Goal: Information Seeking & Learning: Learn about a topic

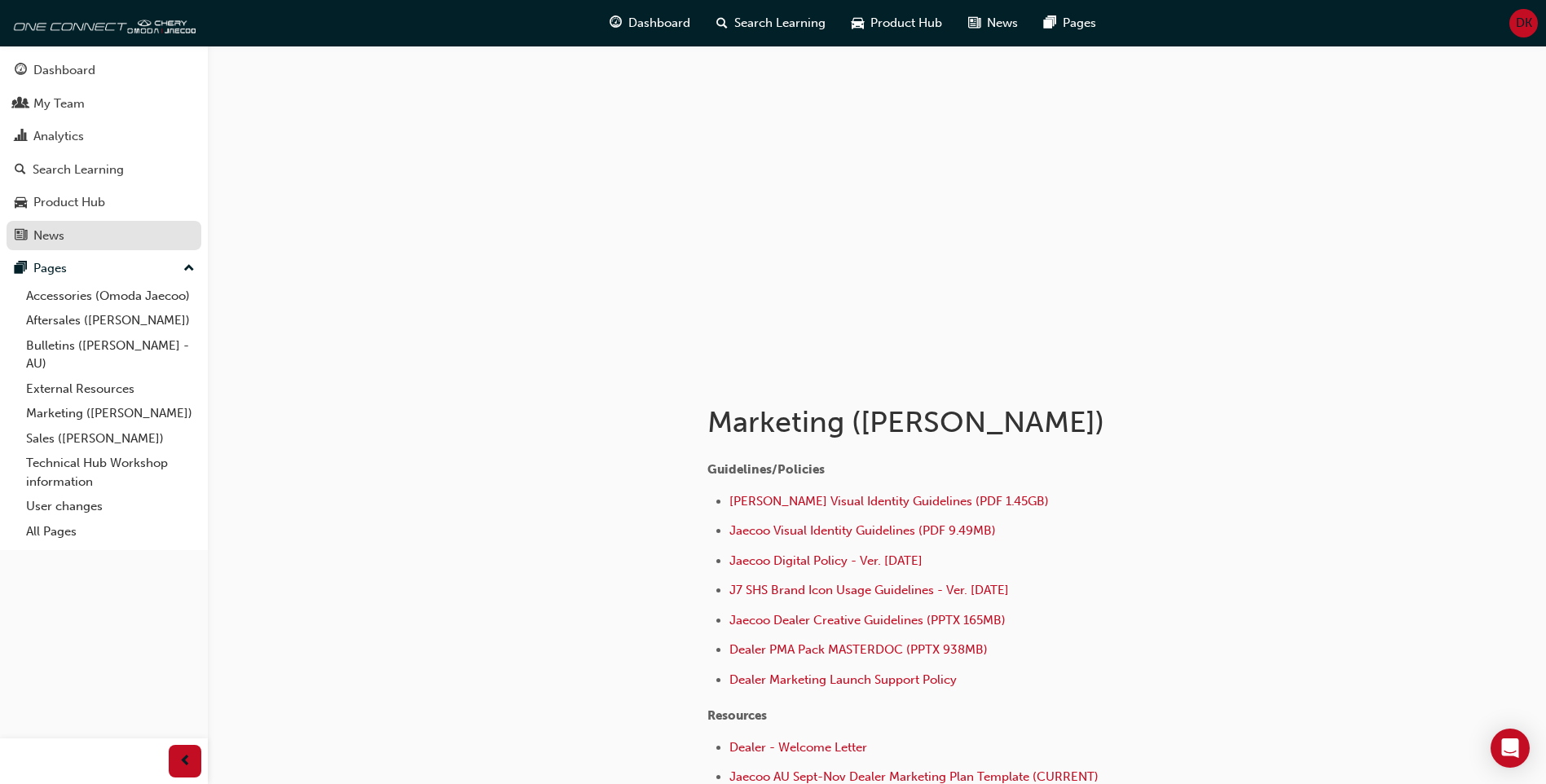
click at [86, 246] on link "News" at bounding box center [104, 236] width 194 height 30
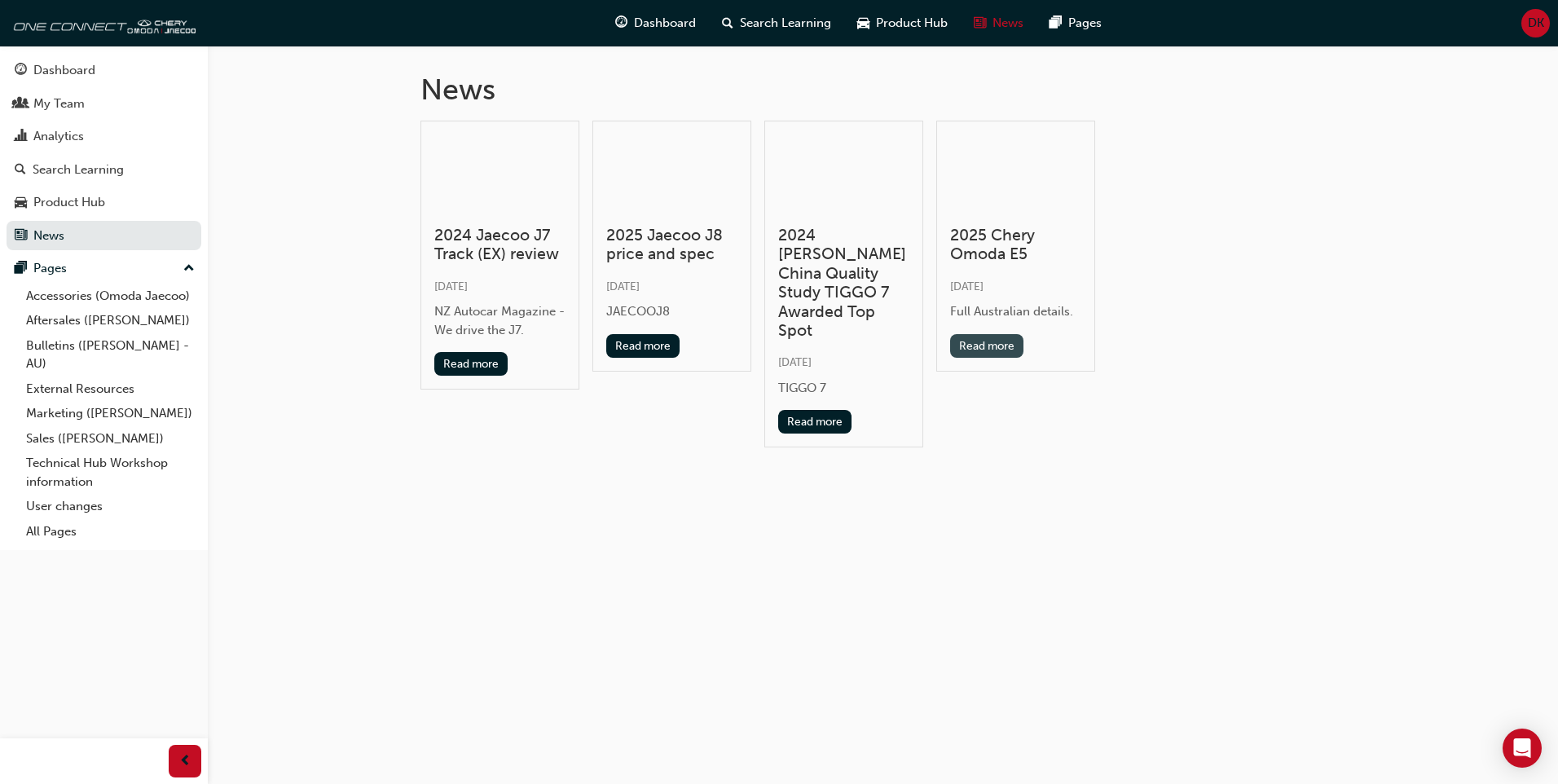
click at [987, 336] on button "Read more" at bounding box center [987, 346] width 74 height 24
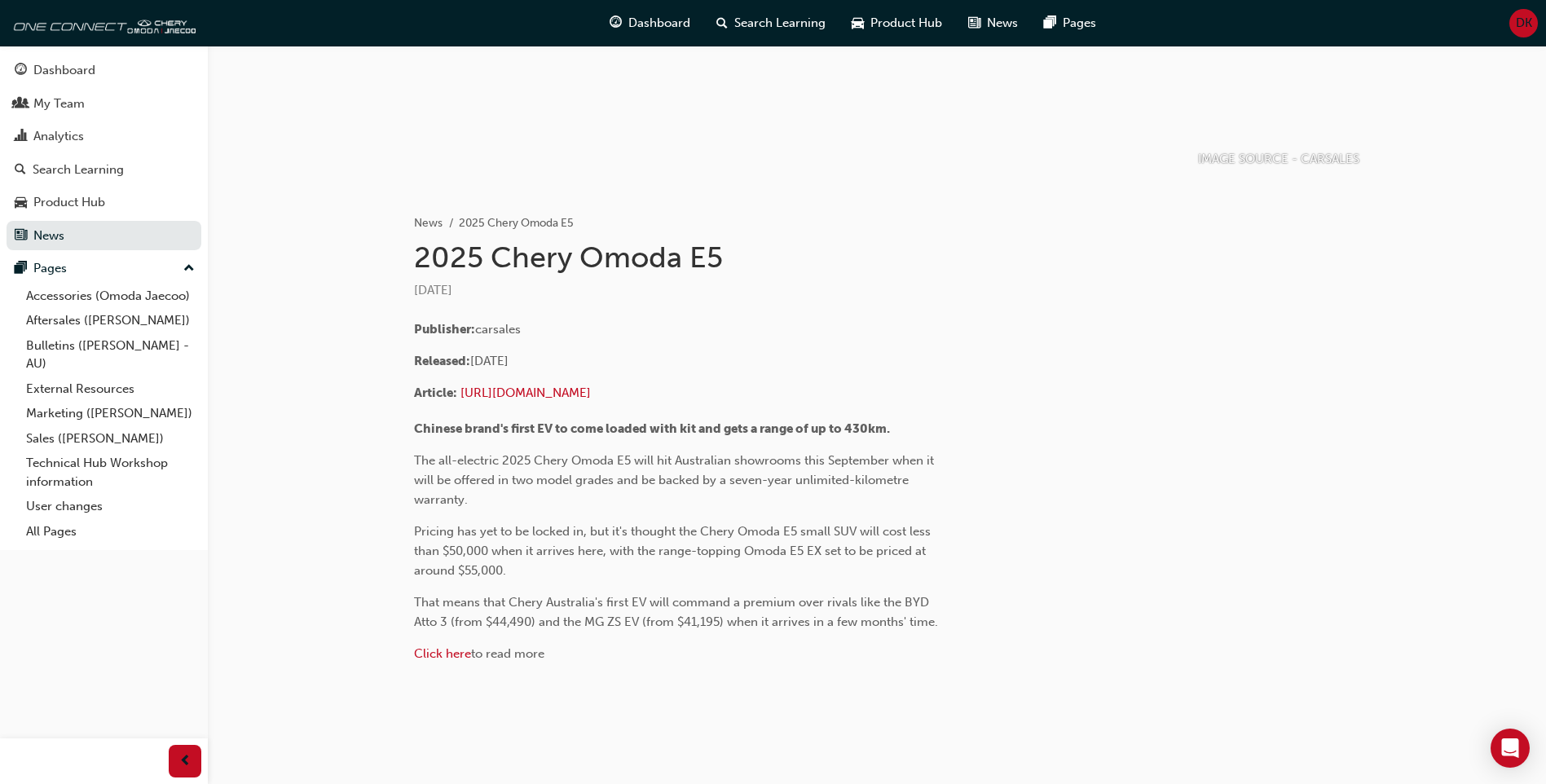
scroll to position [199, 0]
click at [439, 657] on span "Click here" at bounding box center [442, 651] width 57 height 14
